Goal: Find specific page/section: Find specific page/section

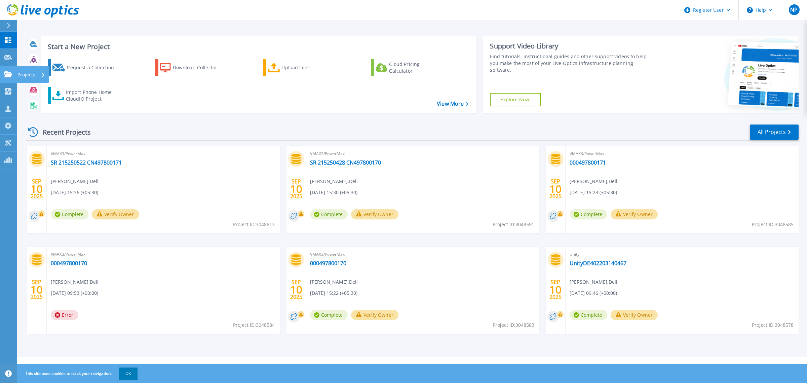
click at [8, 70] on link "Projects Projects" at bounding box center [8, 74] width 17 height 17
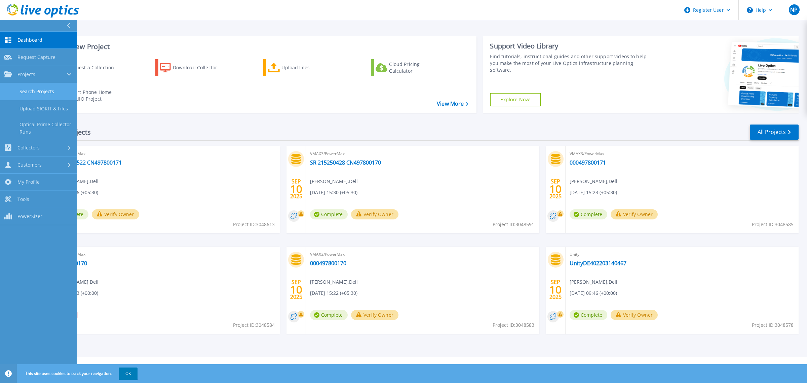
click at [59, 87] on link "Search Projects" at bounding box center [38, 91] width 77 height 17
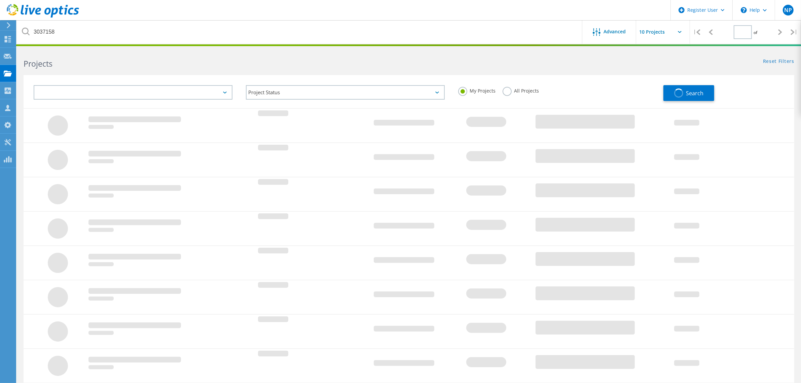
type input "1"
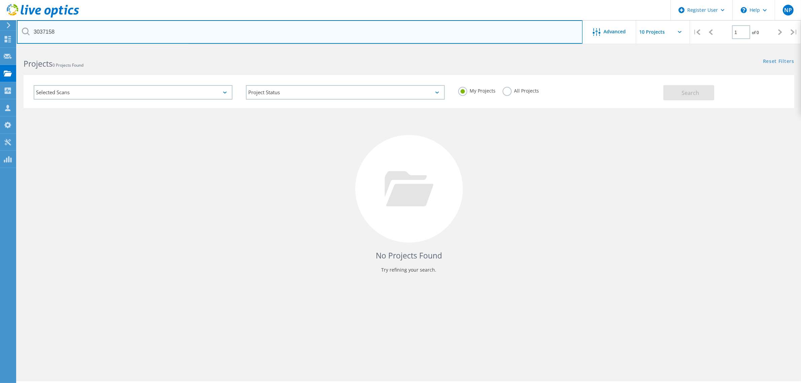
click at [113, 33] on input "3037158" at bounding box center [300, 32] width 566 height 24
paste input "89625"
type input "3089625"
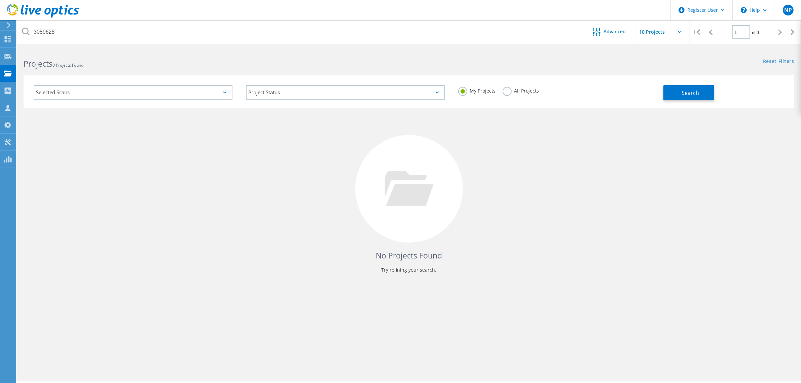
click at [503, 87] on label "All Projects" at bounding box center [521, 90] width 37 height 6
click at [0, 0] on input "All Projects" at bounding box center [0, 0] width 0 height 0
click at [680, 94] on button "Search" at bounding box center [688, 92] width 51 height 15
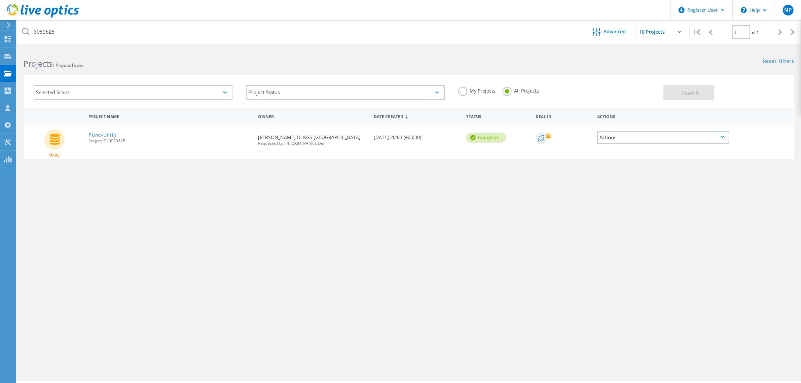
click at [101, 139] on span "Project ID: 3089625" at bounding box center [169, 141] width 163 height 4
click at [105, 134] on link "Pune-Unity" at bounding box center [102, 135] width 28 height 5
